Goal: Transaction & Acquisition: Book appointment/travel/reservation

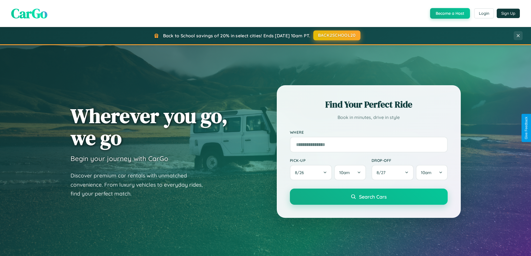
click at [336, 35] on button "BACK2SCHOOL20" at bounding box center [336, 35] width 47 height 10
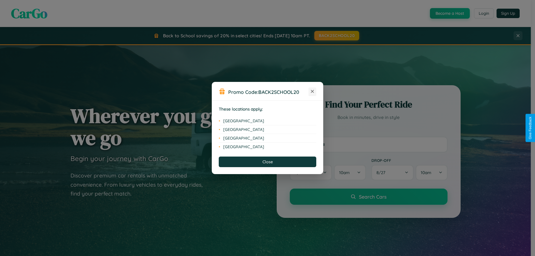
click at [312, 92] on icon at bounding box center [312, 91] width 3 height 3
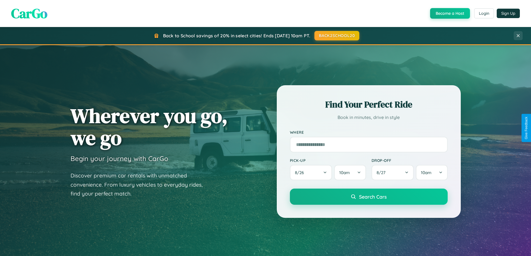
scroll to position [1073, 0]
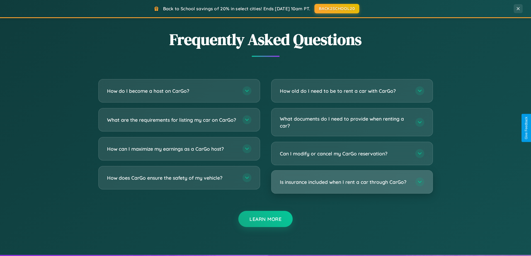
click at [352, 182] on h3 "Is insurance included when I rent a car through CarGo?" at bounding box center [345, 182] width 130 height 7
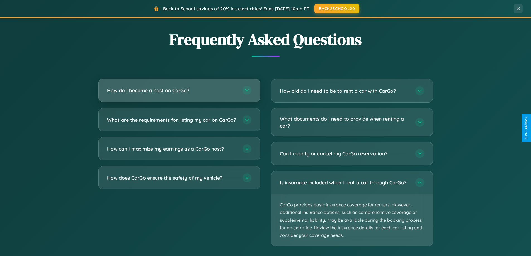
click at [179, 91] on h3 "How do I become a host on CarGo?" at bounding box center [172, 90] width 130 height 7
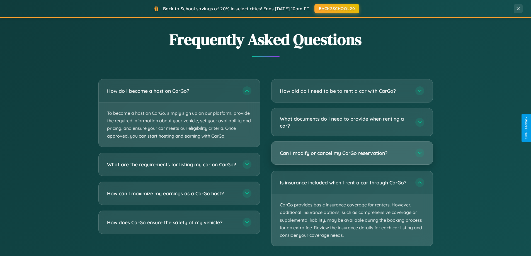
click at [352, 154] on h3 "Can I modify or cancel my CarGo reservation?" at bounding box center [345, 153] width 130 height 7
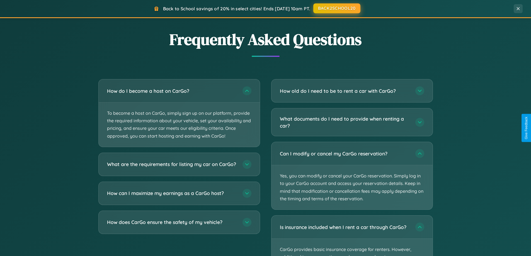
click at [336, 9] on button "BACK2SCHOOL20" at bounding box center [336, 8] width 47 height 10
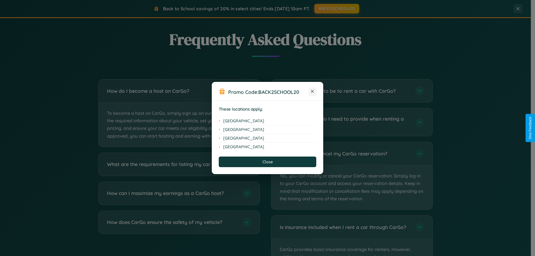
click at [312, 92] on icon at bounding box center [312, 91] width 3 height 3
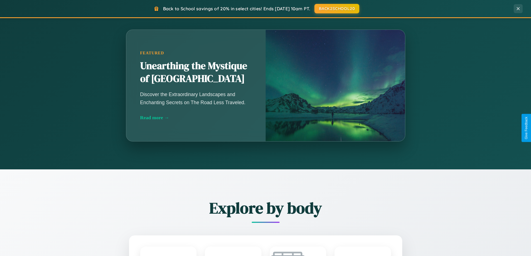
scroll to position [491, 0]
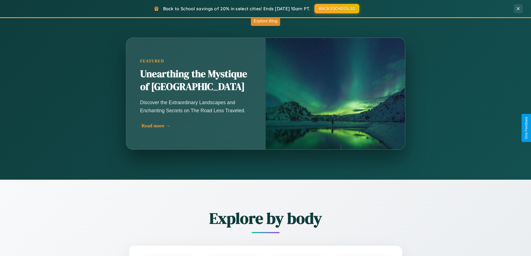
click at [196, 126] on div "Read more →" at bounding box center [197, 126] width 111 height 6
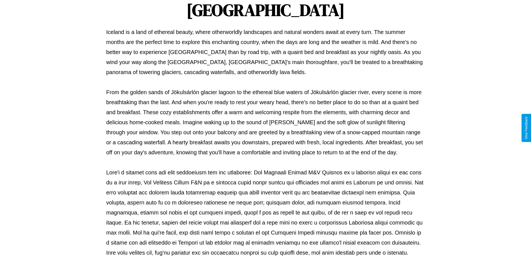
scroll to position [180, 0]
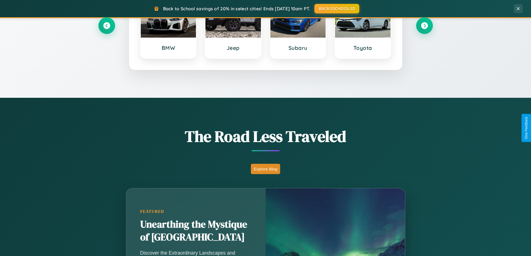
scroll to position [16, 0]
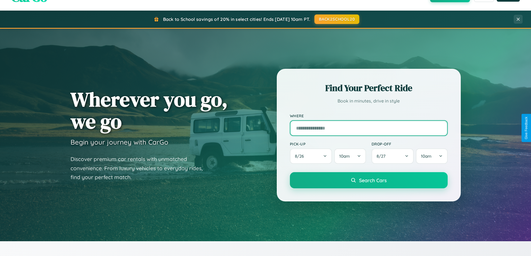
click at [369, 128] on input "text" at bounding box center [369, 128] width 158 height 16
type input "*******"
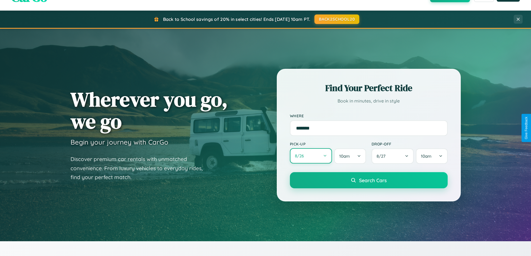
click at [311, 156] on button "8 / 26" at bounding box center [311, 155] width 42 height 15
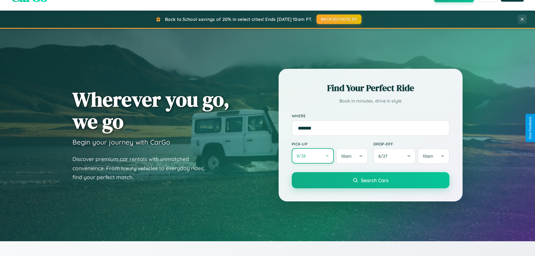
select select "*"
select select "****"
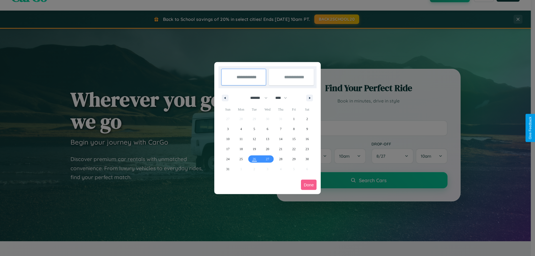
click at [256, 98] on select "******* ******** ***** ***** *** **** **** ****** ********* ******* ******** **…" at bounding box center [258, 97] width 24 height 9
select select "*"
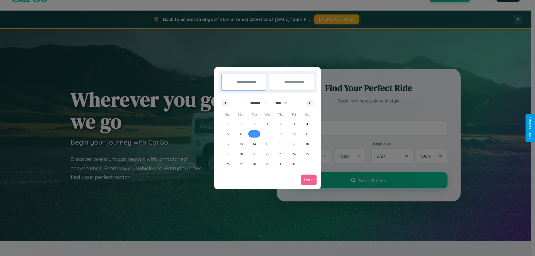
click at [254, 134] on span "7" at bounding box center [255, 134] width 2 height 10
type input "**********"
click at [254, 144] on span "14" at bounding box center [254, 144] width 3 height 10
type input "**********"
click at [309, 180] on button "Done" at bounding box center [309, 180] width 16 height 10
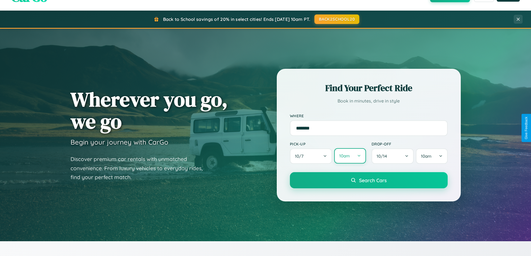
click at [350, 156] on button "10am" at bounding box center [349, 155] width 31 height 15
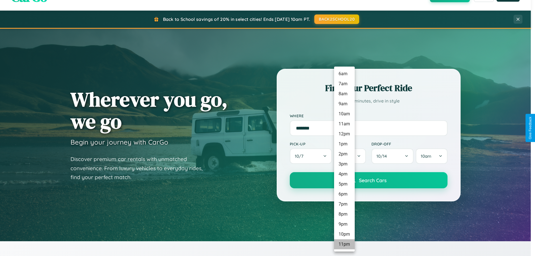
click at [344, 244] on li "11pm" at bounding box center [344, 244] width 21 height 10
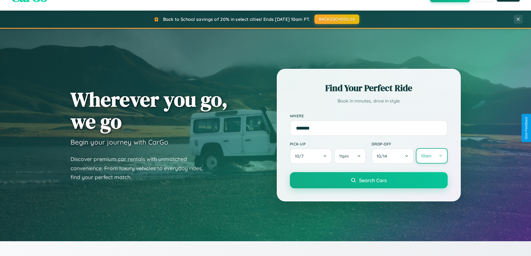
click at [432, 156] on button "10am" at bounding box center [431, 155] width 31 height 15
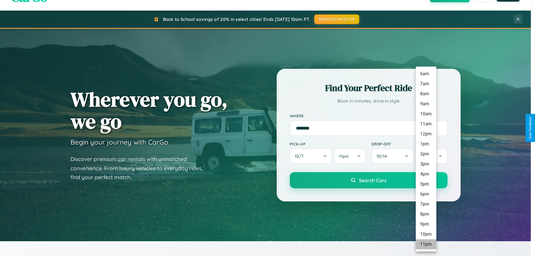
click at [426, 244] on li "11pm" at bounding box center [426, 244] width 21 height 10
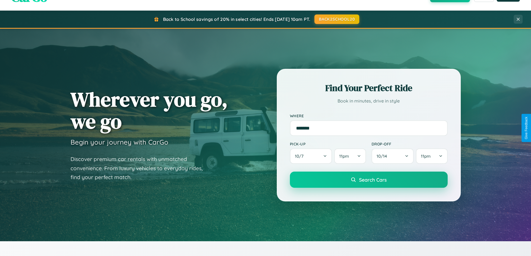
click at [369, 180] on span "Search Cars" at bounding box center [373, 180] width 28 height 6
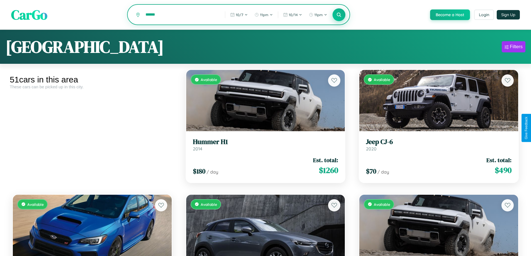
type input "******"
click at [339, 15] on icon at bounding box center [338, 14] width 5 height 5
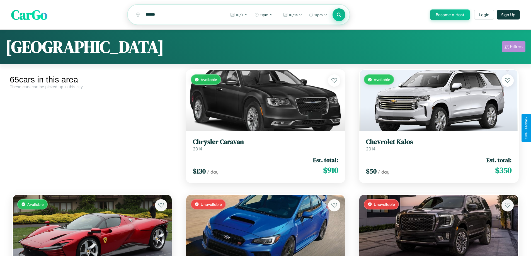
click at [513, 48] on div "Filters" at bounding box center [516, 47] width 13 height 6
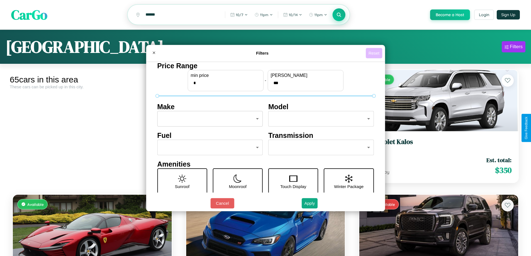
click at [375, 53] on button "Reset" at bounding box center [374, 53] width 16 height 10
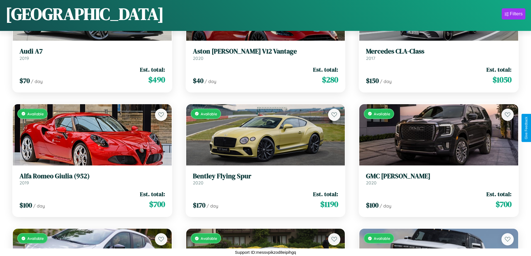
scroll to position [203, 0]
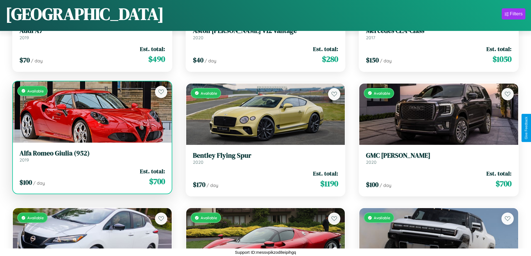
click at [91, 114] on div "Available" at bounding box center [92, 111] width 159 height 61
click at [91, 112] on div "Available" at bounding box center [92, 111] width 159 height 61
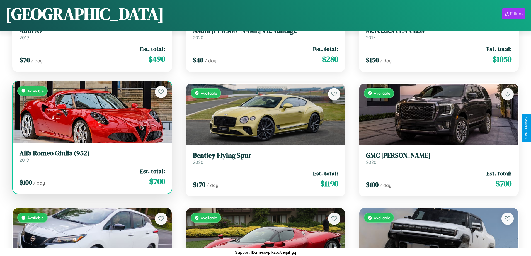
click at [91, 112] on div "Available" at bounding box center [92, 111] width 159 height 61
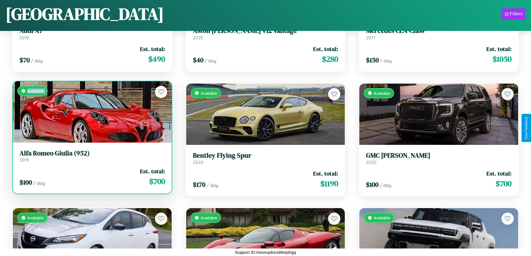
click at [91, 112] on div "Available" at bounding box center [92, 111] width 159 height 61
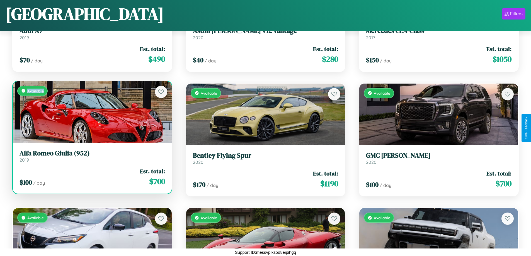
click at [91, 112] on div "Available" at bounding box center [92, 111] width 159 height 61
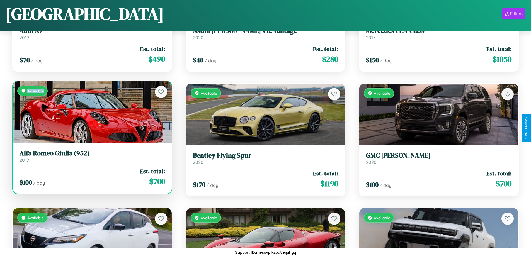
click at [91, 112] on div "Available" at bounding box center [92, 111] width 159 height 61
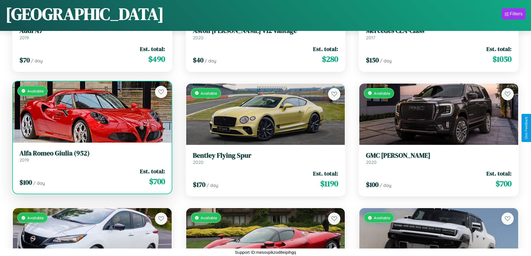
click at [91, 156] on h3 "Alfa Romeo Giulia (952)" at bounding box center [93, 153] width 146 height 8
